Goal: Task Accomplishment & Management: Complete application form

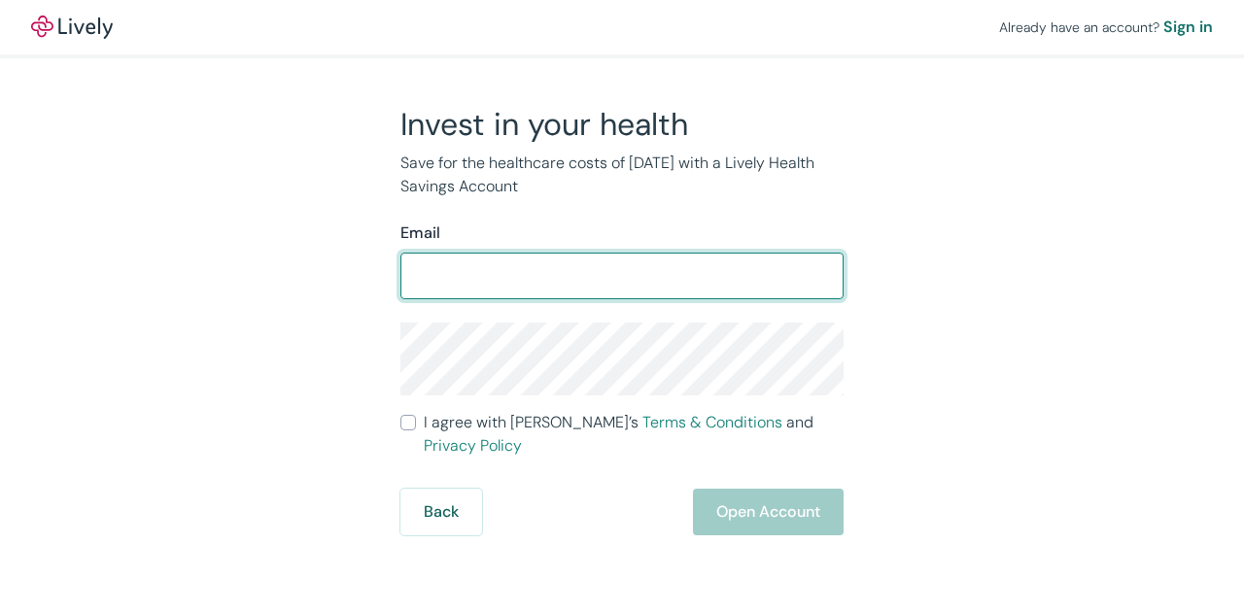
click at [680, 277] on input "Email" at bounding box center [621, 276] width 443 height 39
type input "[PERSON_NAME][EMAIL_ADDRESS][DOMAIN_NAME]"
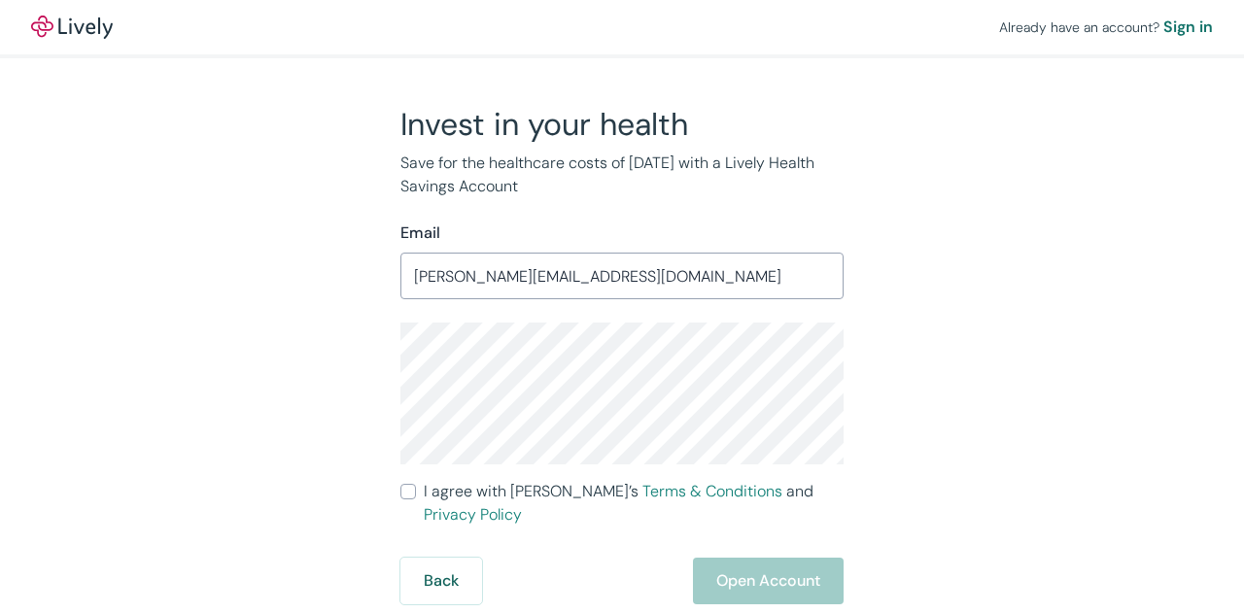
click at [941, 355] on div "Invest in your health Save for the healthcare costs of [DATE] with a Lively Hea…" at bounding box center [610, 354] width 933 height 499
click at [414, 491] on input "I agree with Lively’s Terms & Conditions and Privacy Policy" at bounding box center [408, 492] width 16 height 16
checkbox input "true"
click at [826, 562] on button "Open Account" at bounding box center [768, 581] width 151 height 47
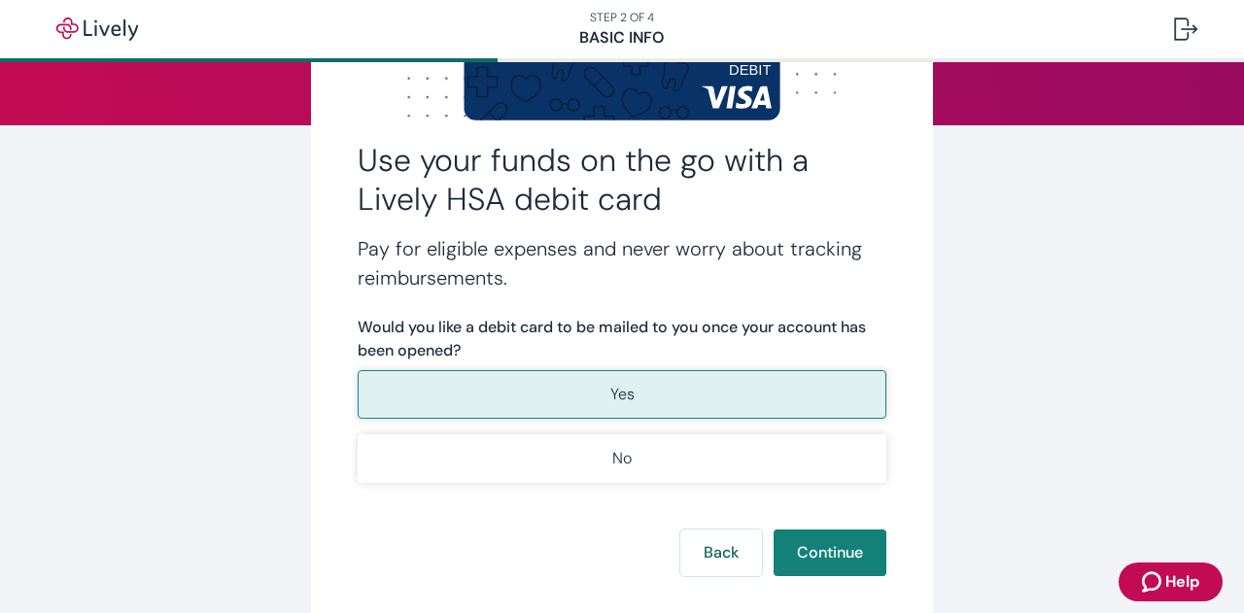
scroll to position [230, 0]
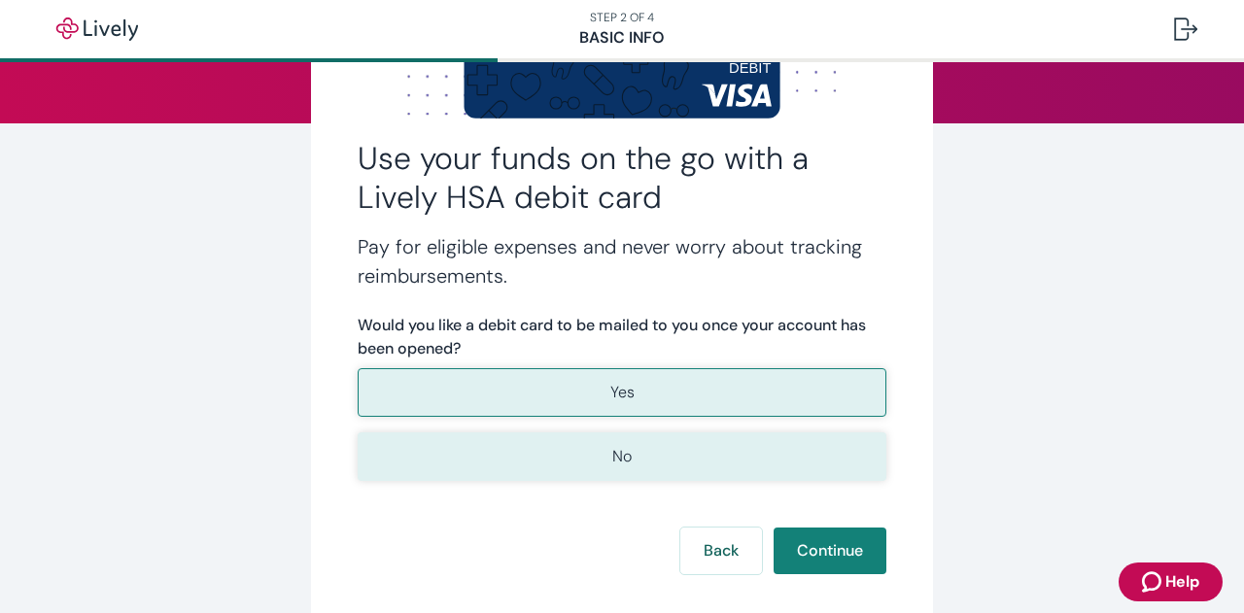
click at [780, 467] on button "No" at bounding box center [622, 456] width 529 height 49
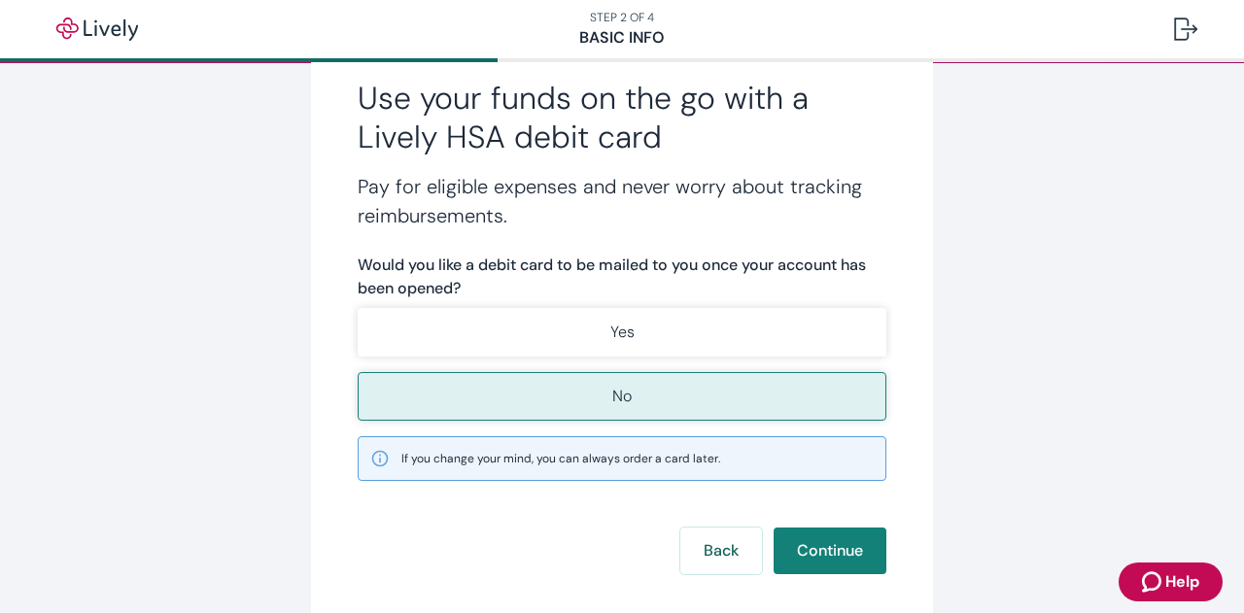
scroll to position [291, 0]
click at [836, 541] on button "Continue" at bounding box center [829, 550] width 113 height 47
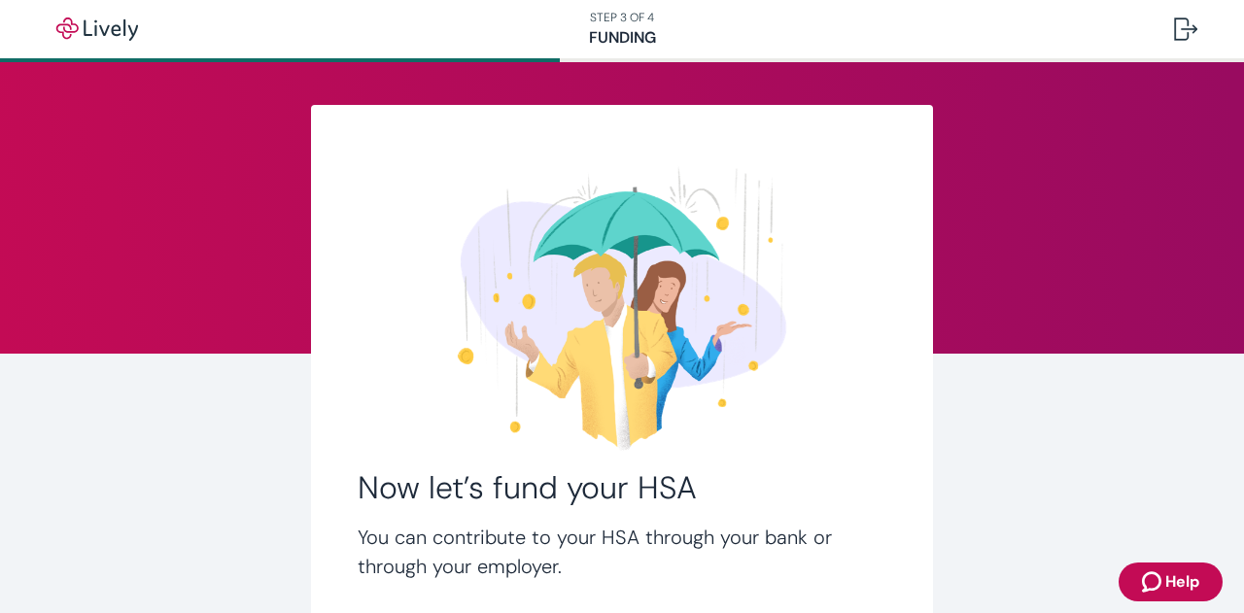
scroll to position [209, 0]
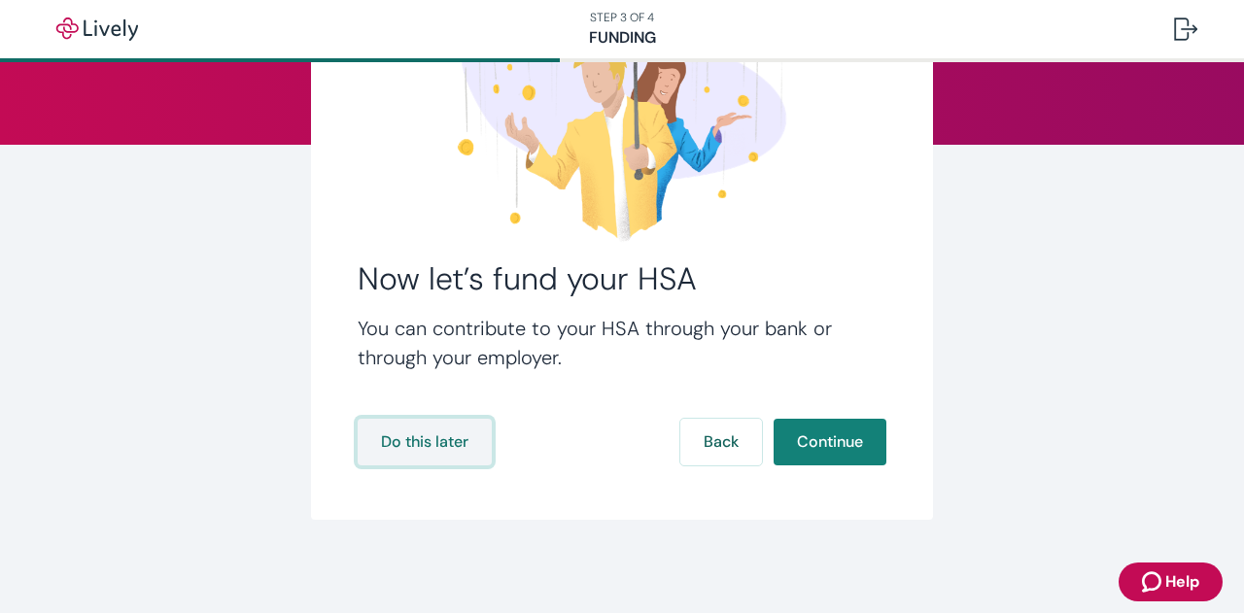
click at [431, 436] on button "Do this later" at bounding box center [425, 442] width 134 height 47
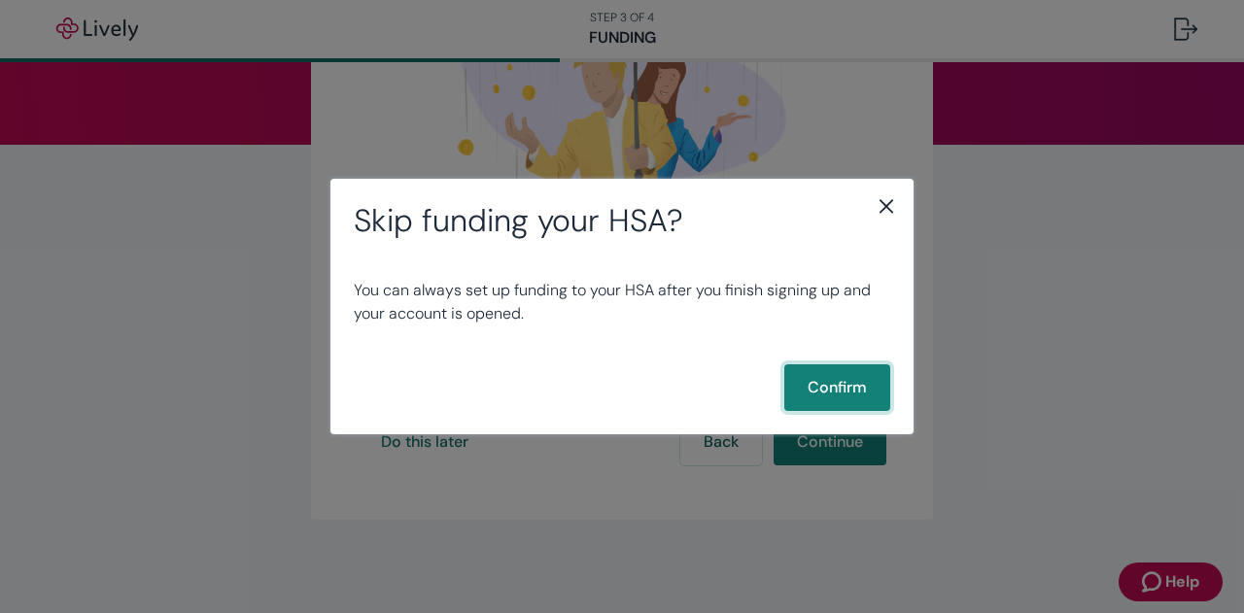
click at [831, 386] on button "Confirm" at bounding box center [837, 387] width 106 height 47
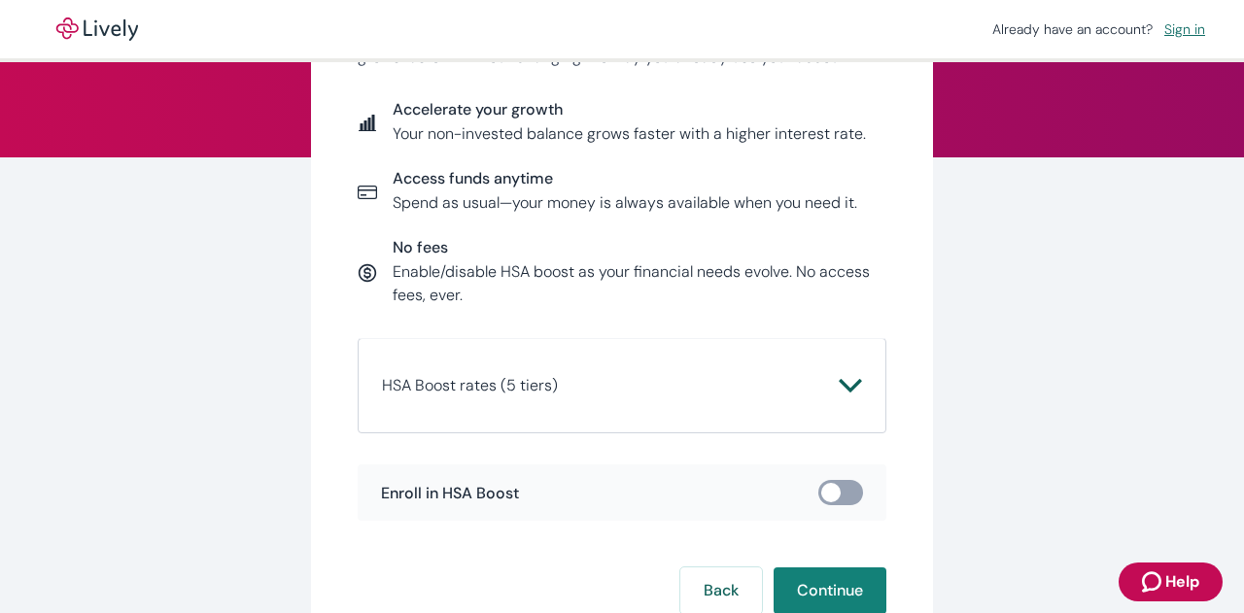
scroll to position [198, 0]
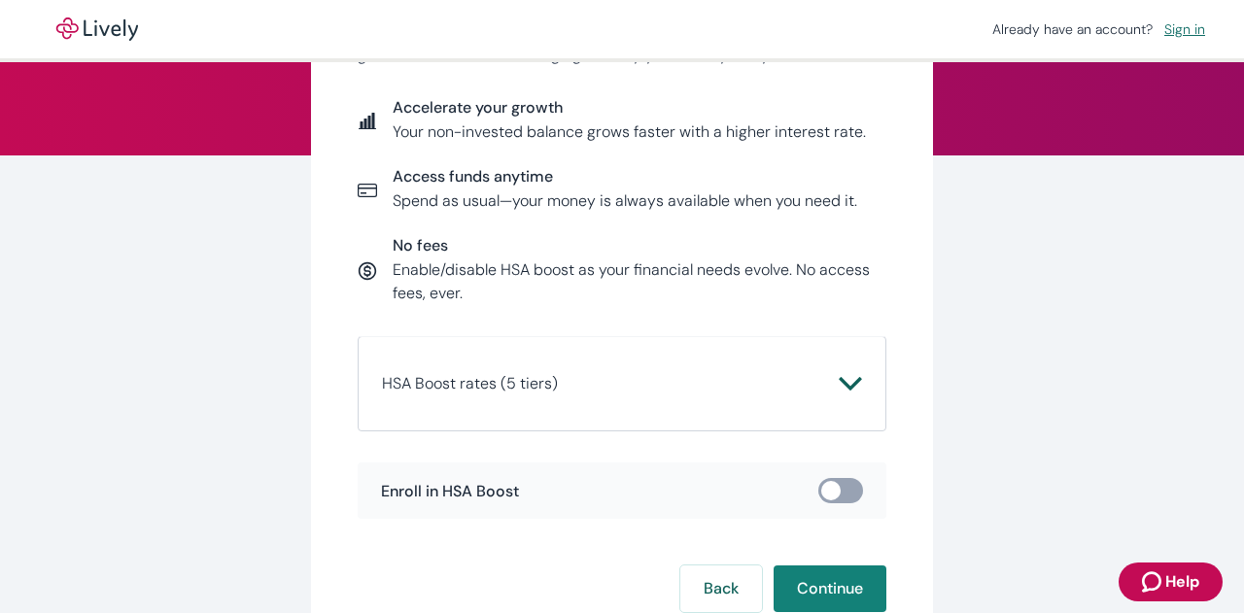
click at [848, 381] on icon "Chevron icon" at bounding box center [850, 384] width 22 height 14
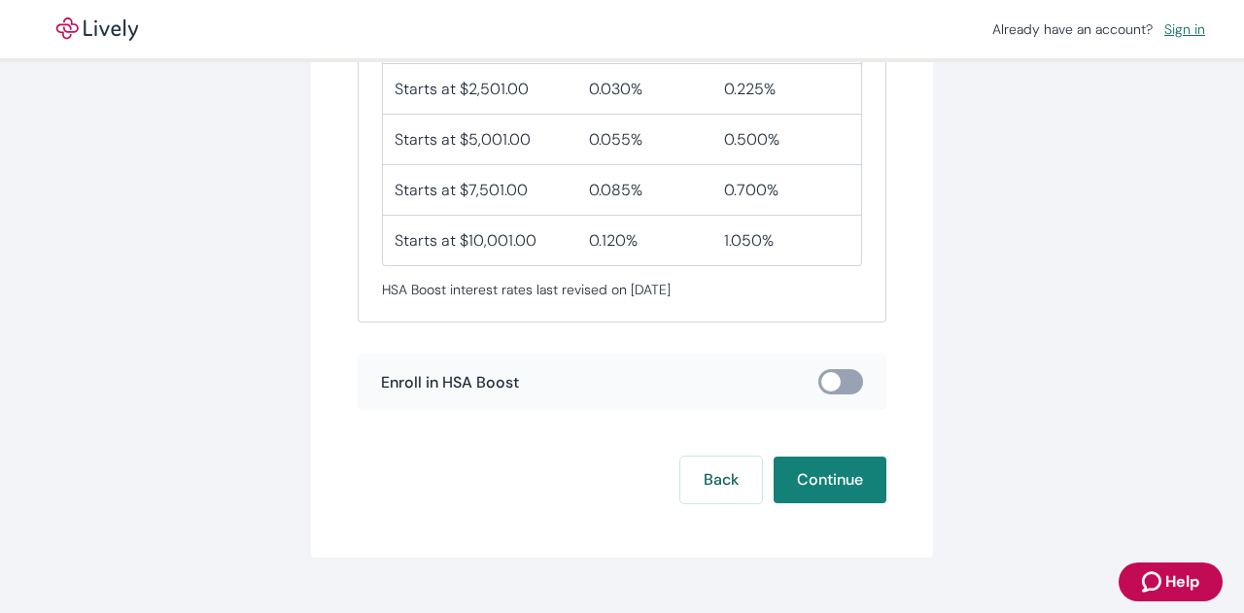
scroll to position [663, 0]
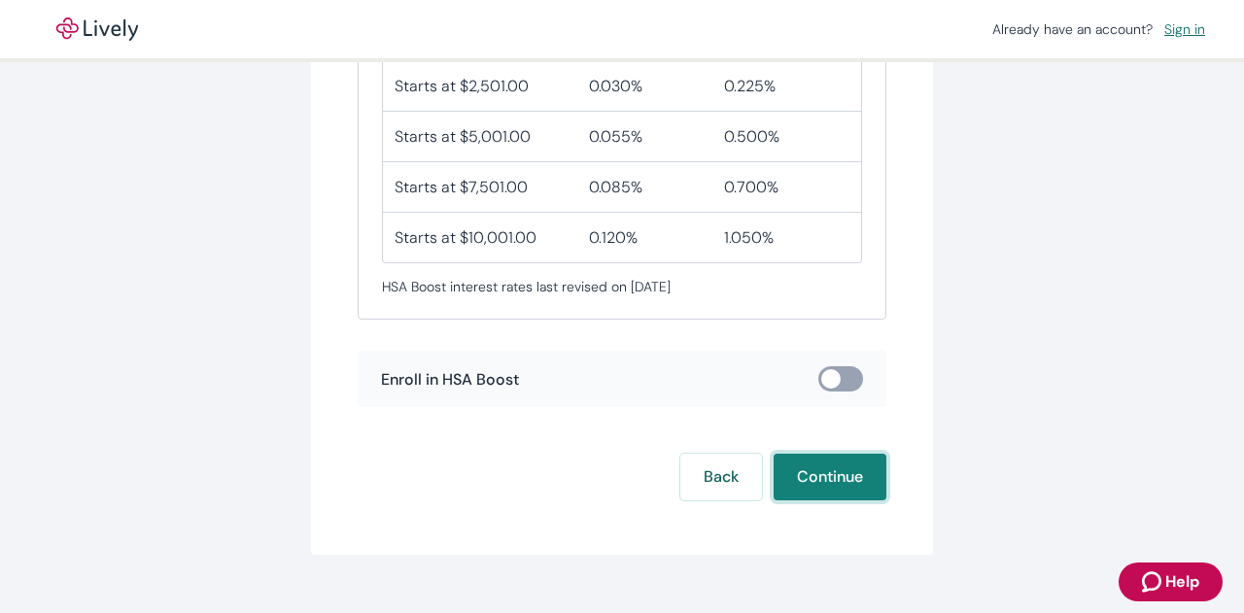
click at [818, 473] on button "Continue" at bounding box center [829, 477] width 113 height 47
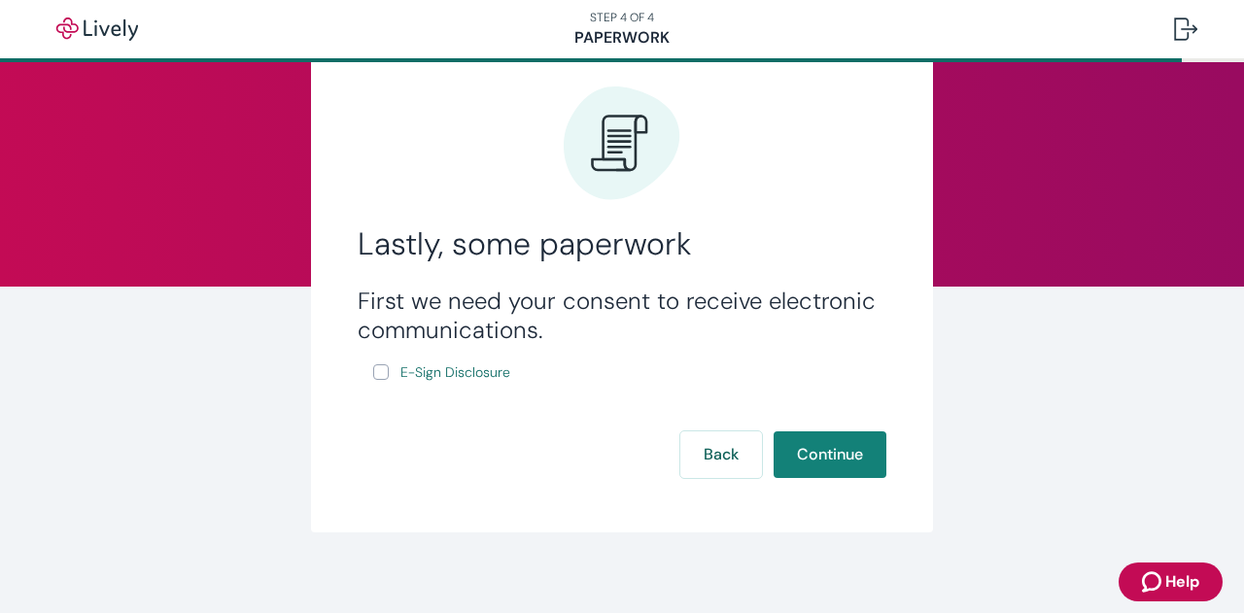
scroll to position [68, 0]
click at [376, 371] on input "E-Sign Disclosure" at bounding box center [381, 371] width 16 height 16
checkbox input "true"
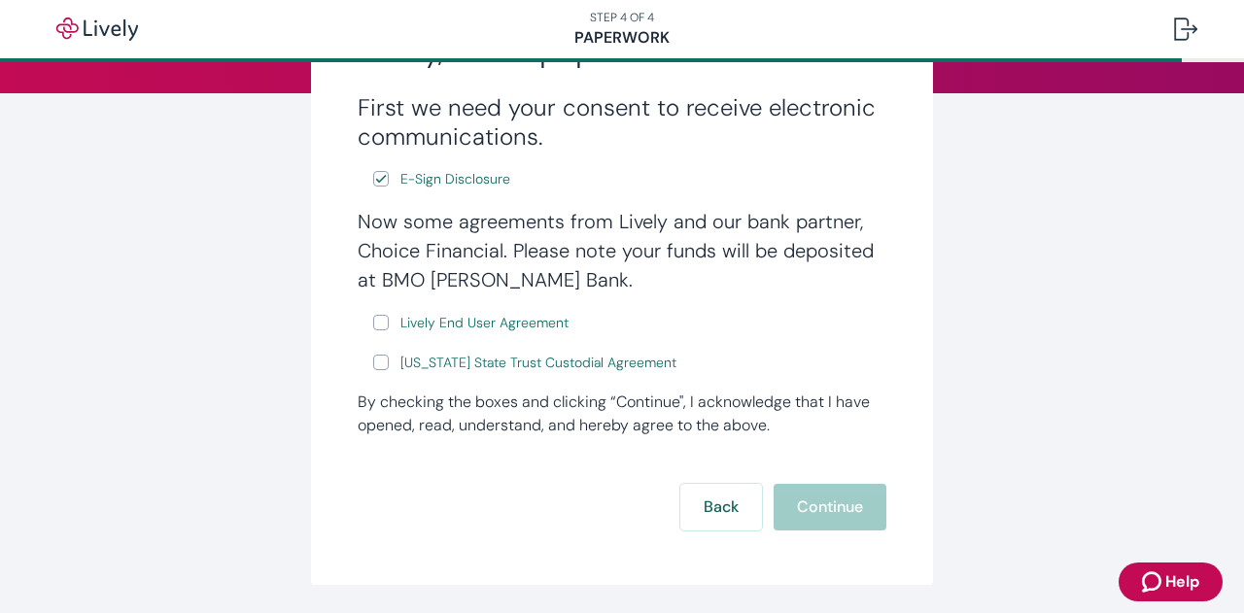
scroll to position [262, 0]
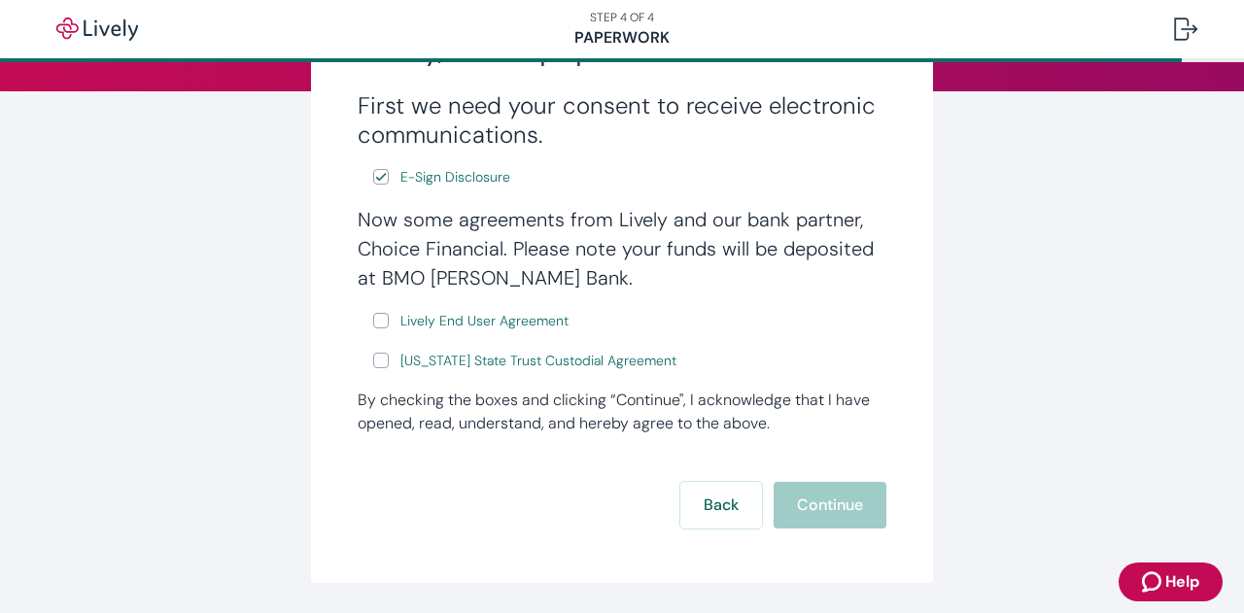
click at [375, 322] on input "Lively End User Agreement" at bounding box center [381, 321] width 16 height 16
checkbox input "true"
click at [373, 366] on input "[US_STATE] State Trust Custodial Agreement" at bounding box center [381, 361] width 16 height 16
checkbox input "true"
click at [847, 515] on button "Continue" at bounding box center [829, 505] width 113 height 47
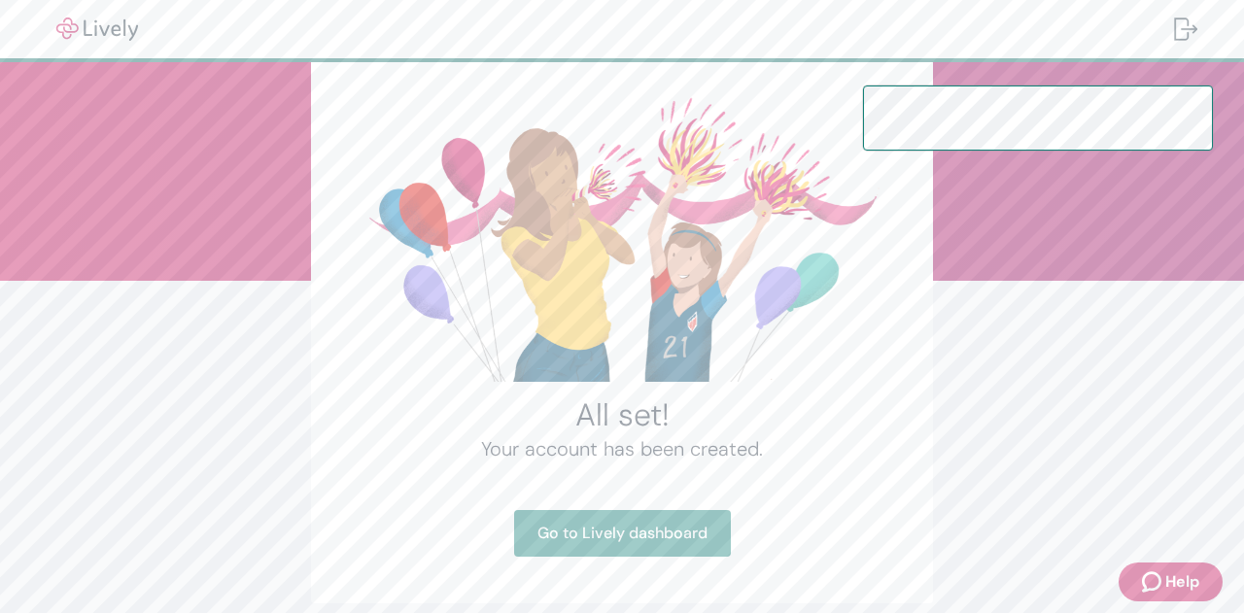
scroll to position [75, 0]
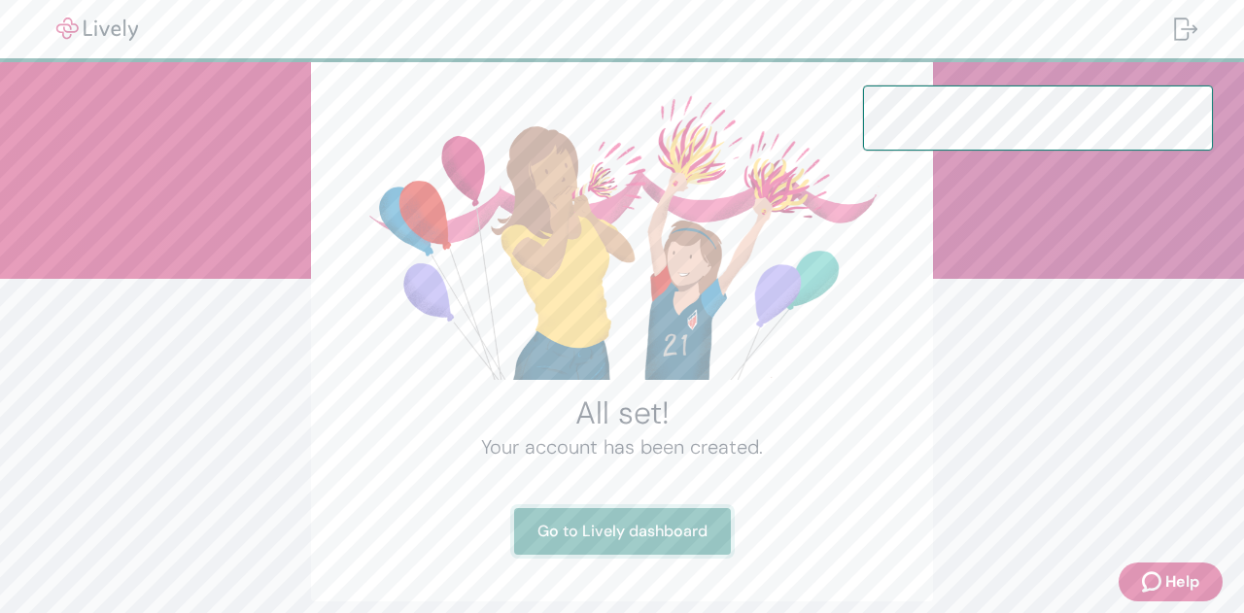
click at [670, 531] on link "Go to Lively dashboard" at bounding box center [622, 531] width 217 height 47
